Goal: Transaction & Acquisition: Purchase product/service

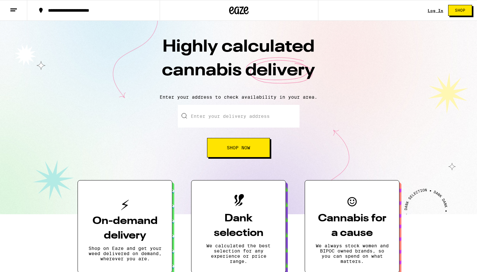
click at [212, 122] on input "Enter your delivery address" at bounding box center [239, 116] width 122 height 23
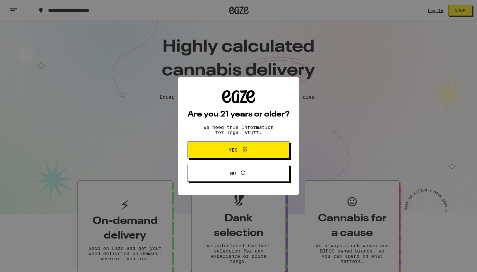
click at [226, 147] on span "Yes" at bounding box center [238, 150] width 49 height 8
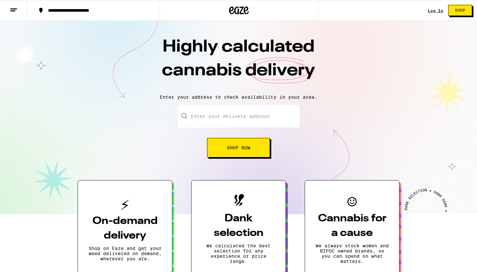
click at [219, 112] on input "Enter your delivery address" at bounding box center [239, 116] width 122 height 23
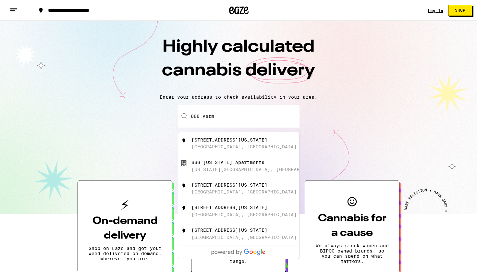
click at [225, 143] on div "[STREET_ADDRESS][US_STATE]" at bounding box center [249, 143] width 116 height 12
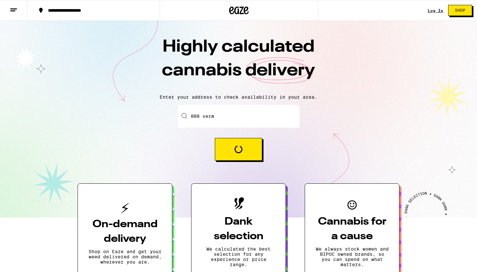
type input "[STREET_ADDRESS][US_STATE]"
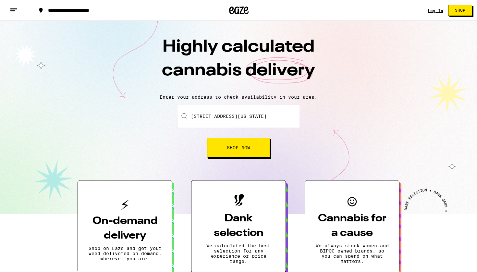
click at [225, 143] on button "Shop Now" at bounding box center [238, 147] width 63 height 19
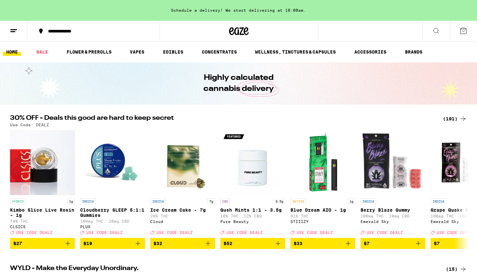
click at [455, 121] on div "(191)" at bounding box center [455, 119] width 24 height 8
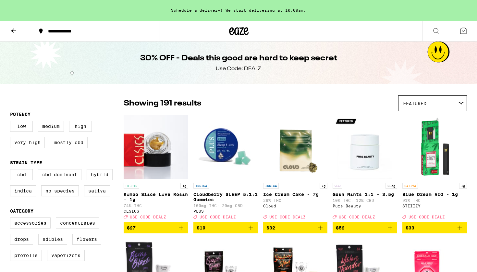
scroll to position [86, 0]
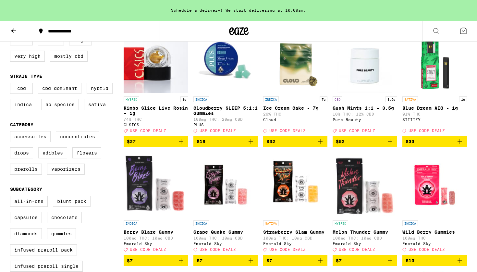
click at [47, 157] on label "Edibles" at bounding box center [52, 152] width 29 height 11
click at [12, 132] on input "Edibles" at bounding box center [11, 132] width 0 height 0
checkbox input "true"
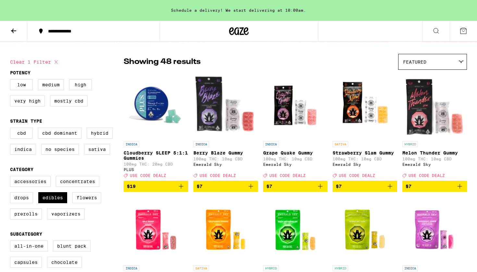
scroll to position [38, 0]
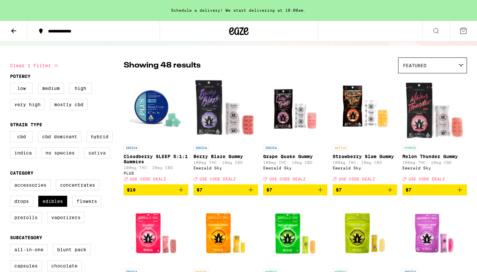
click at [91, 158] on label "Sativa" at bounding box center [97, 152] width 26 height 11
click at [12, 132] on input "Sativa" at bounding box center [11, 132] width 0 height 0
checkbox input "true"
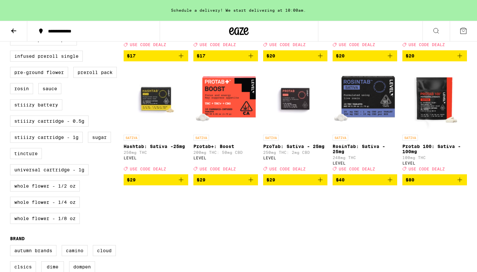
scroll to position [231, 0]
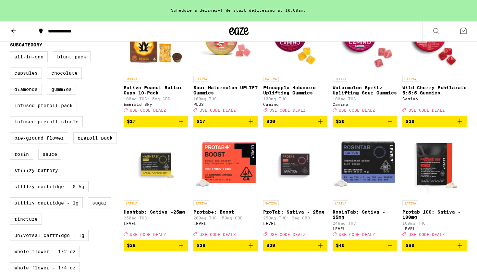
click at [348, 177] on img "Open page for RosinTab: Sativa - 25mg from LEVEL" at bounding box center [364, 164] width 65 height 65
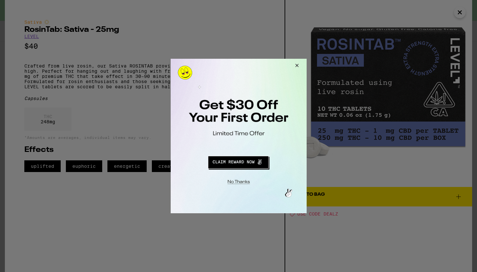
click at [294, 68] on button "Close Modal" at bounding box center [296, 67] width 18 height 16
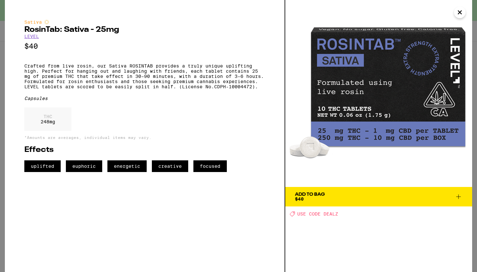
click at [454, 16] on img at bounding box center [378, 93] width 187 height 187
click at [458, 13] on icon "Close" at bounding box center [460, 12] width 8 height 10
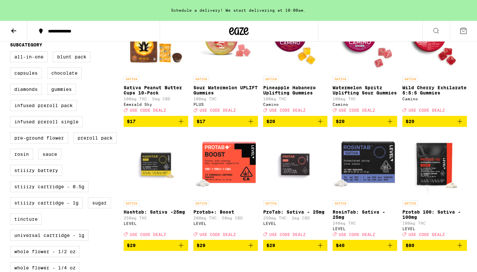
click at [294, 182] on img "Open page for ProTab: Sativa - 25mg from LEVEL" at bounding box center [295, 164] width 65 height 65
click at [163, 179] on img "Open page for Hashtab: Sativa -25mg from LEVEL" at bounding box center [156, 164] width 65 height 65
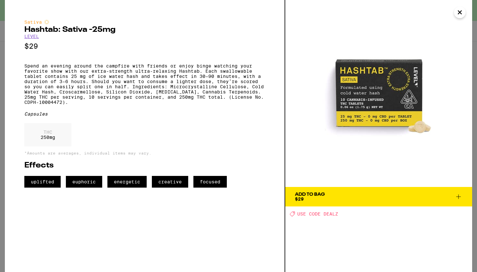
click at [460, 11] on icon "Close" at bounding box center [459, 12] width 3 height 3
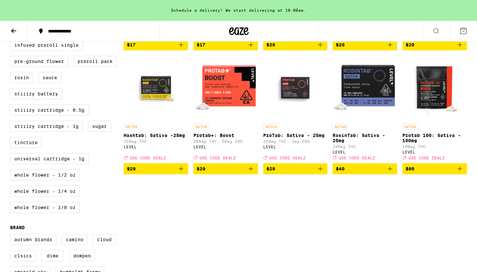
scroll to position [282, 0]
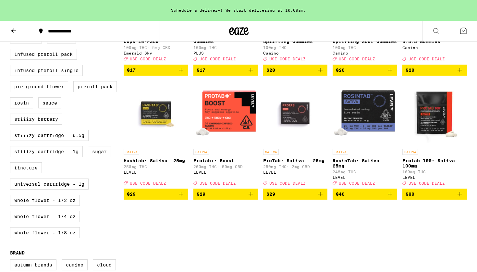
click at [423, 115] on img "Open page for Protab 100: Sativa - 100mg from LEVEL" at bounding box center [434, 113] width 65 height 65
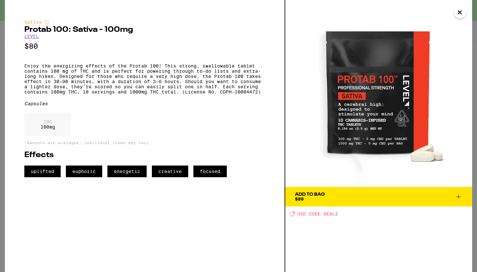
click at [463, 11] on icon "Close" at bounding box center [460, 12] width 8 height 10
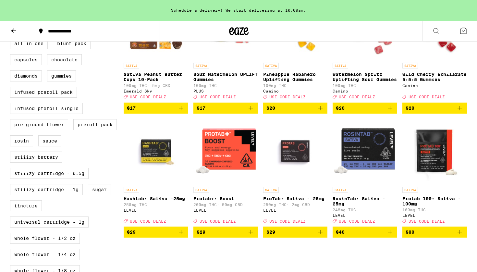
scroll to position [243, 0]
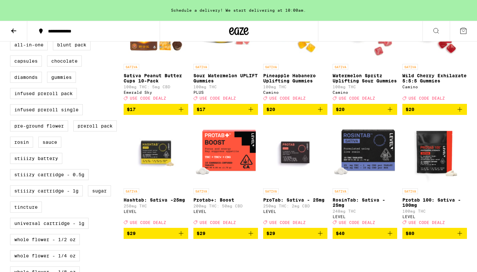
click at [333, 169] on img "Open page for RosinTab: Sativa - 25mg from LEVEL" at bounding box center [364, 152] width 65 height 65
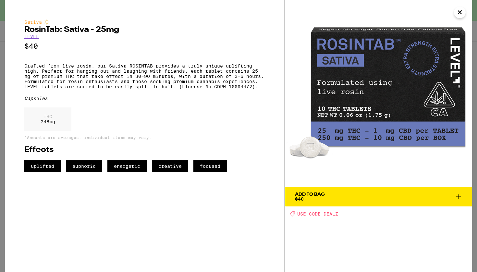
click at [457, 13] on icon "Close" at bounding box center [460, 12] width 8 height 10
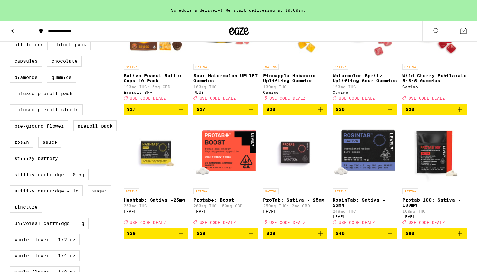
click at [380, 185] on img "Open page for RosinTab: Sativa - 25mg from LEVEL" at bounding box center [364, 152] width 65 height 65
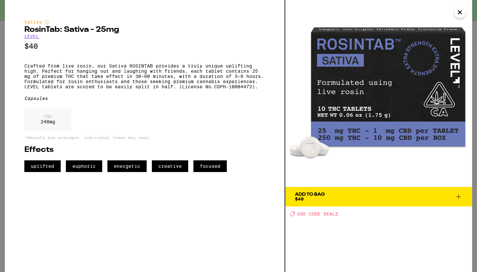
click at [458, 11] on icon "Close" at bounding box center [459, 12] width 3 height 3
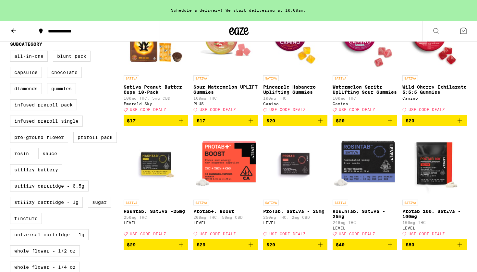
scroll to position [242, 0]
